Goal: Register for event/course

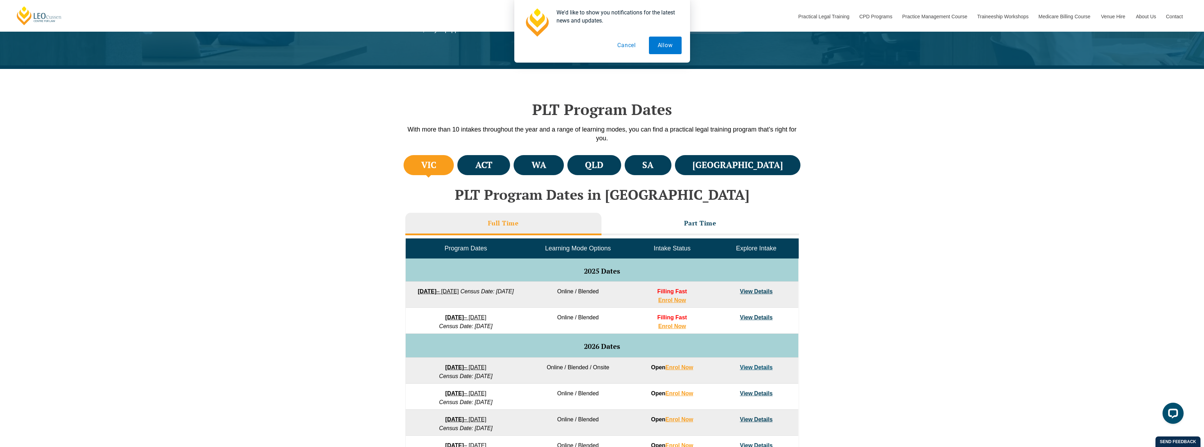
click at [767, 293] on link "View Details" at bounding box center [756, 291] width 33 height 6
